Goal: Information Seeking & Learning: Learn about a topic

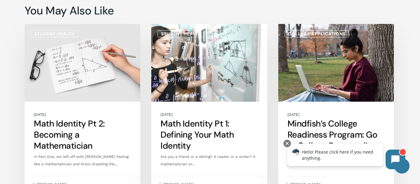
scroll to position [1322, 0]
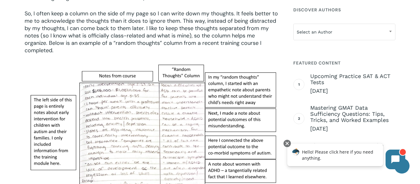
scroll to position [659, 0]
